Goal: Communication & Community: Ask a question

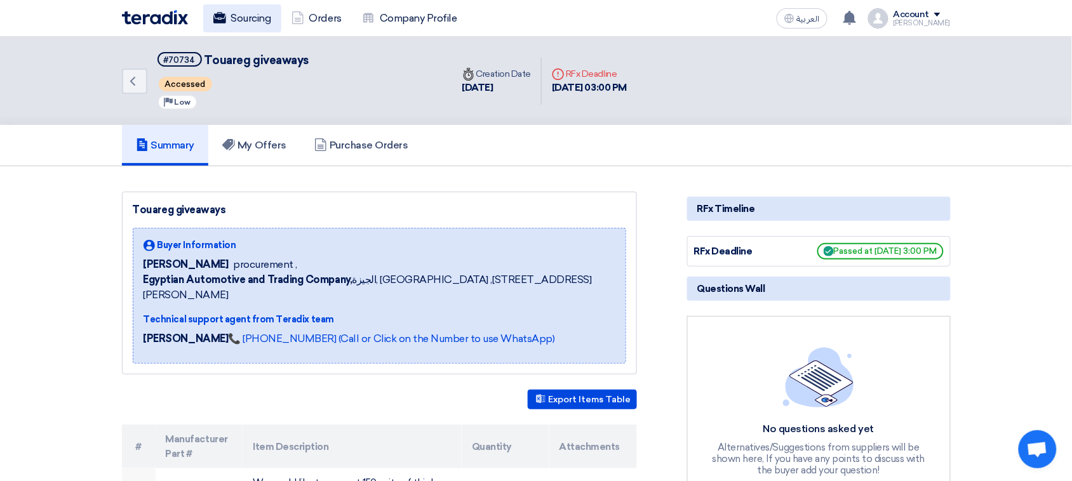
click at [238, 19] on link "Sourcing" at bounding box center [242, 18] width 78 height 28
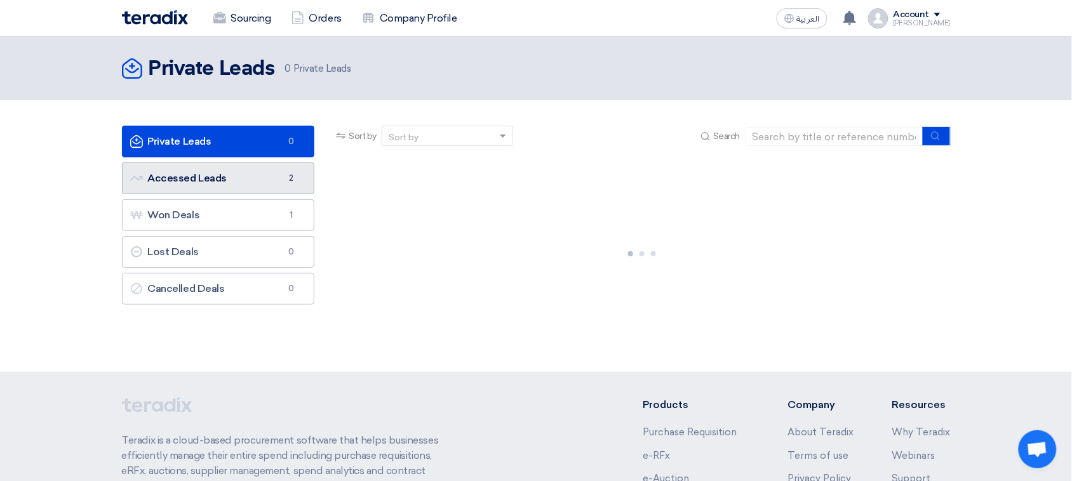
click at [233, 178] on link "Accessed Leads Accessed Leads 2" at bounding box center [218, 179] width 193 height 32
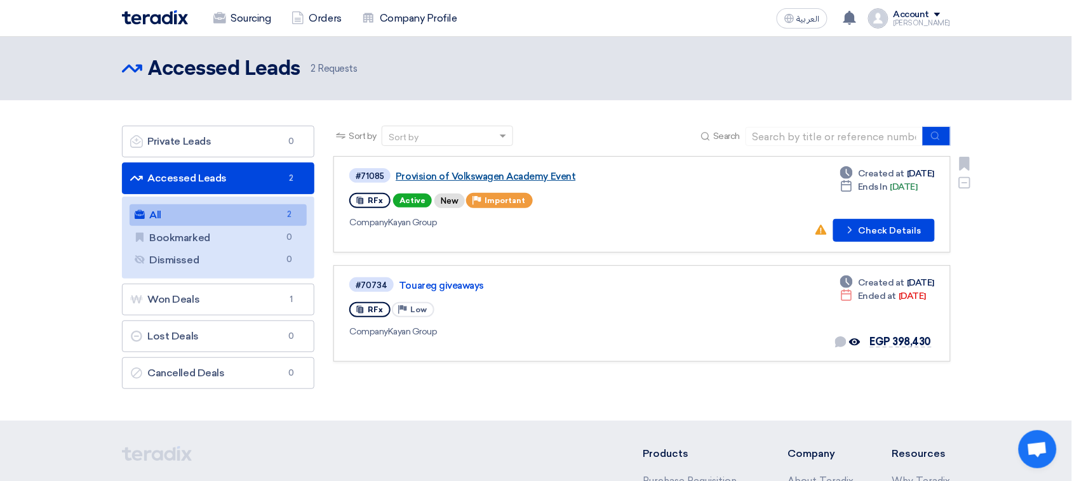
click at [538, 176] on link "Provision of Volkswagen Academy Event" at bounding box center [554, 176] width 317 height 11
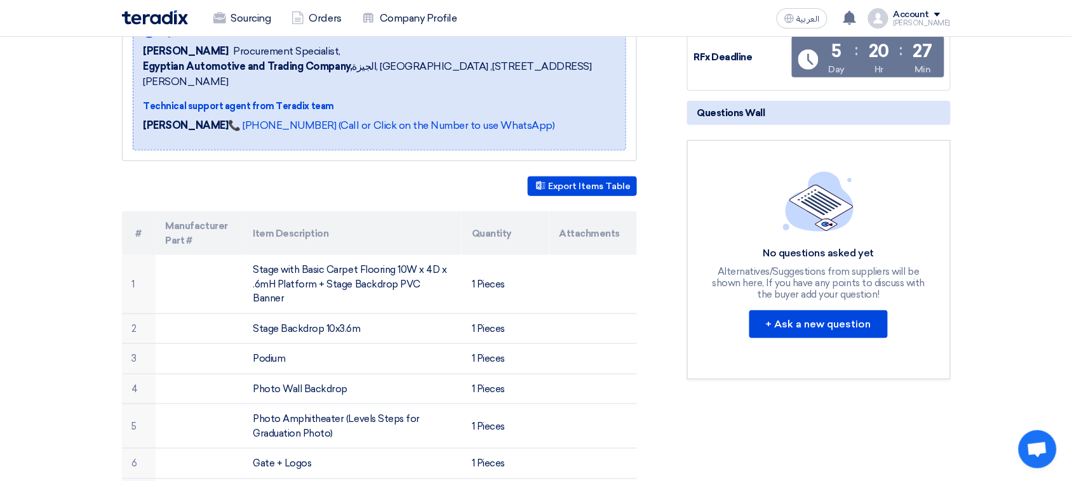
scroll to position [159, 0]
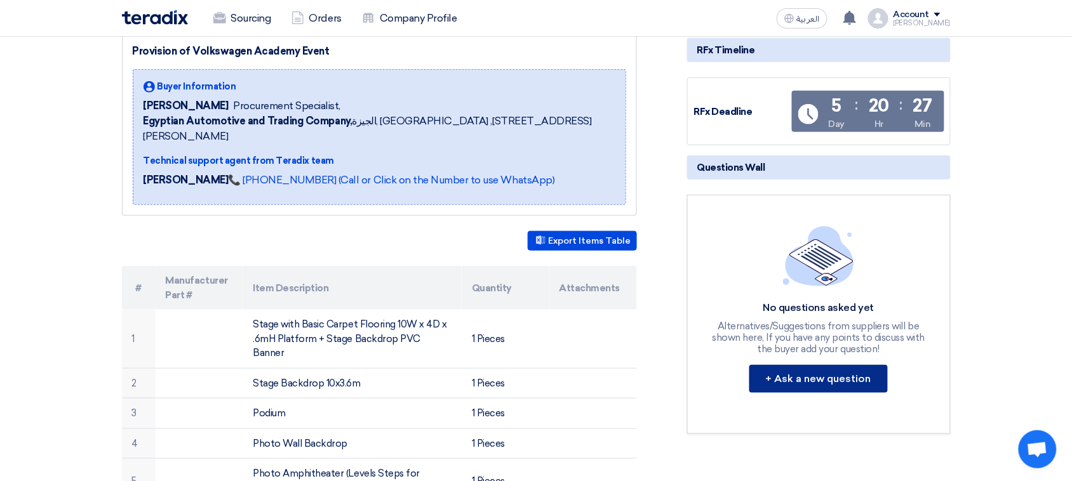
click at [805, 376] on button "+ Ask a new question" at bounding box center [818, 379] width 138 height 28
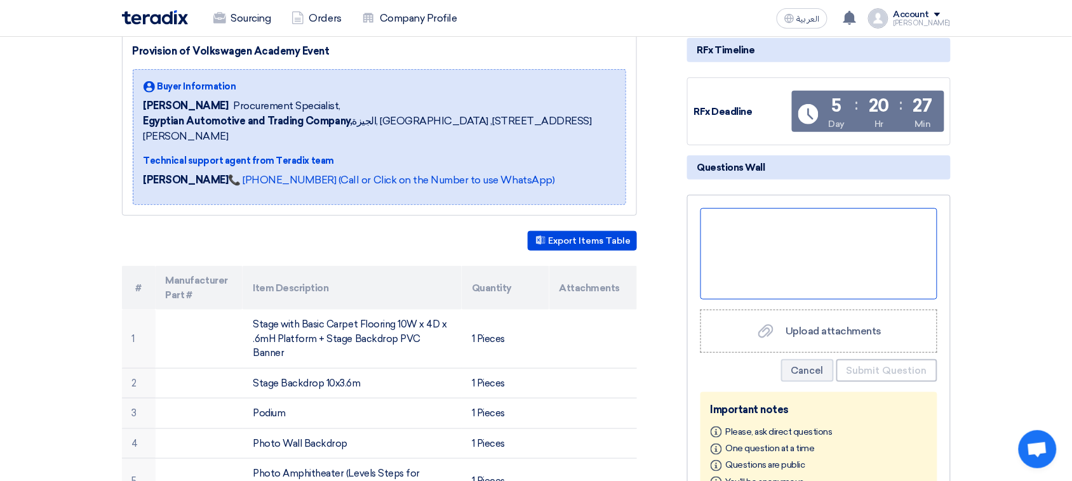
click at [818, 260] on div at bounding box center [818, 253] width 237 height 91
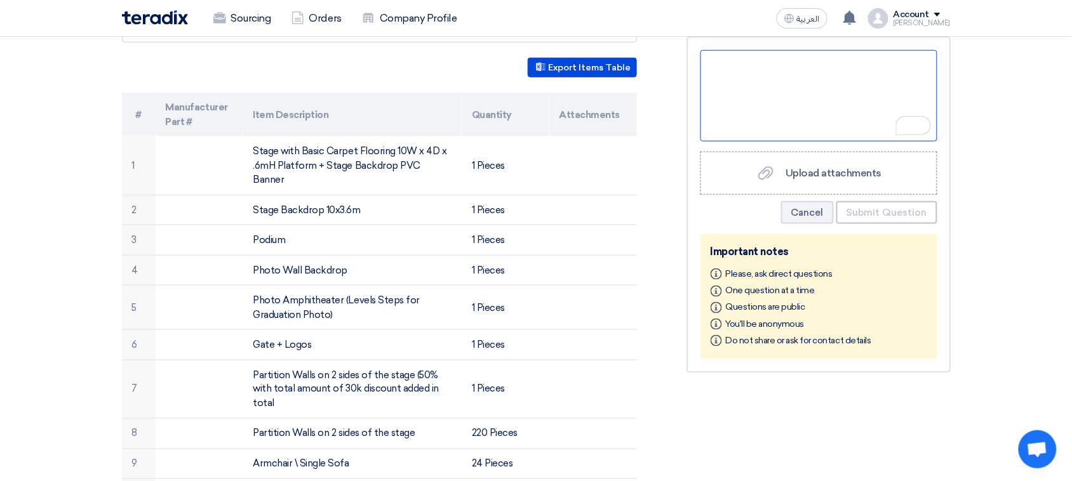
scroll to position [173, 0]
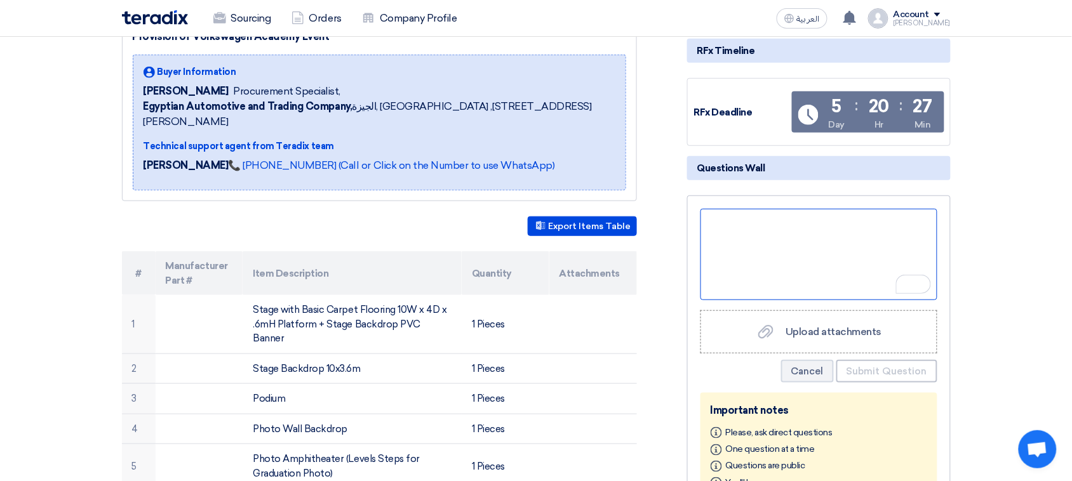
click at [801, 242] on div "To enrich screen reader interactions, please activate Accessibility in Grammarl…" at bounding box center [818, 254] width 237 height 91
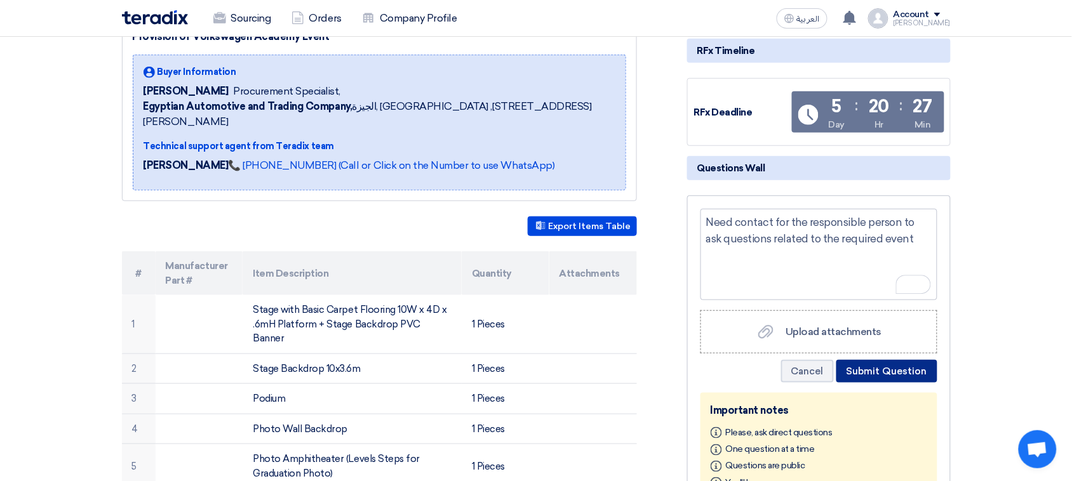
click at [908, 371] on button "Submit Question" at bounding box center [886, 371] width 101 height 23
